Goal: Task Accomplishment & Management: Manage account settings

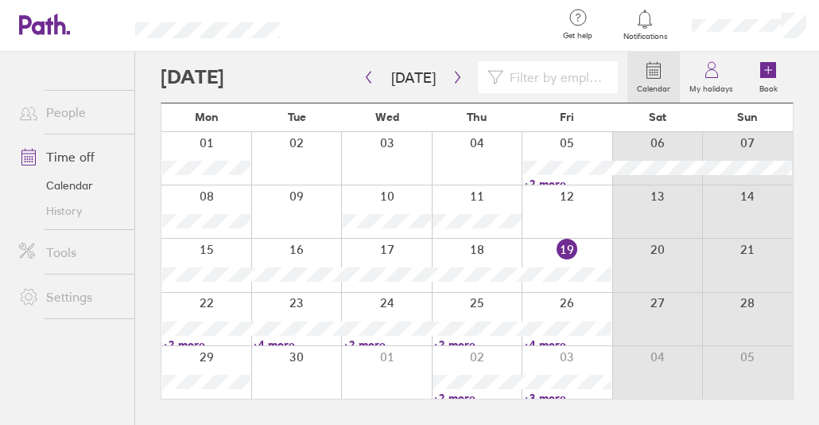
click at [641, 16] on icon at bounding box center [644, 19] width 19 height 19
